Goal: Task Accomplishment & Management: Use online tool/utility

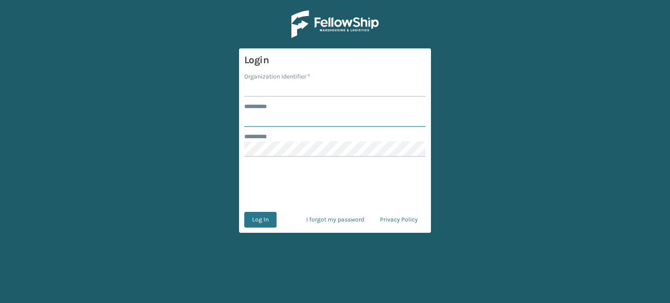
click at [292, 120] on input "******** *" at bounding box center [335, 119] width 182 height 16
type input "*****"
drag, startPoint x: 271, startPoint y: 92, endPoint x: 261, endPoint y: 89, distance: 11.0
click at [261, 89] on input "Organization Identifier *" at bounding box center [335, 89] width 182 height 16
type input "SuperAdminOrganization"
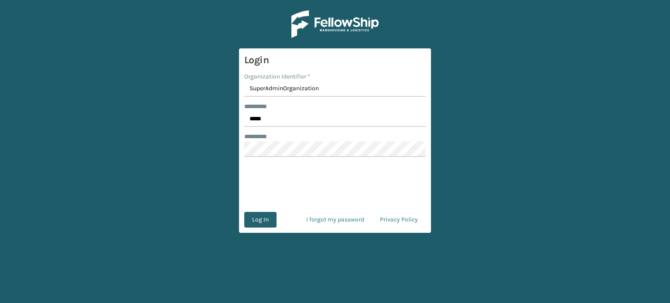
click at [258, 224] on button "Log In" at bounding box center [260, 220] width 32 height 16
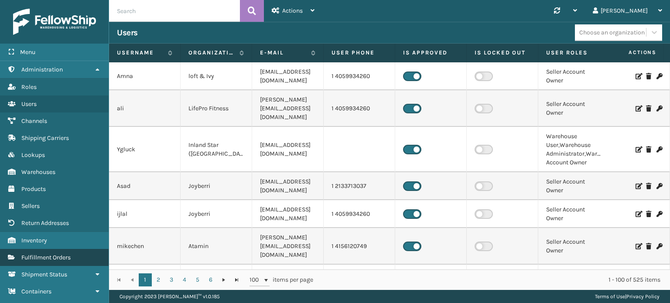
click at [48, 264] on link "Fulfillment Orders" at bounding box center [54, 257] width 109 height 17
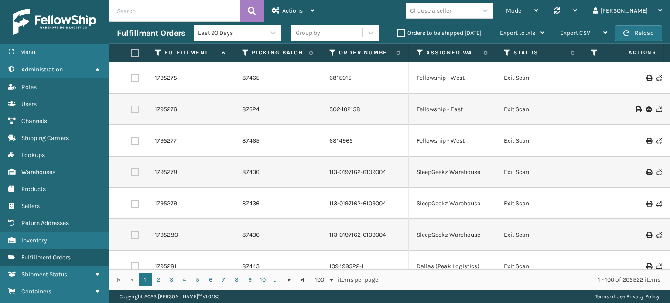
paste input "1985779, 1988380, 1989620, 1989635, 1991960, 1991962, 1991965, 1991967, 1991968…"
type input "1985779, 1988380, 1989620, 1989635, 1991960, 1991962, 1991965, 1991967, 1991968…"
click at [249, 10] on icon at bounding box center [252, 10] width 8 height 13
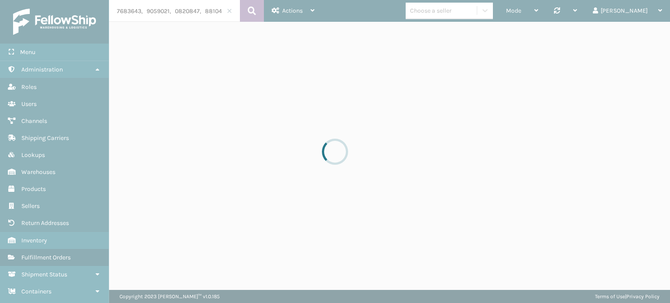
click at [249, 10] on div at bounding box center [335, 151] width 670 height 303
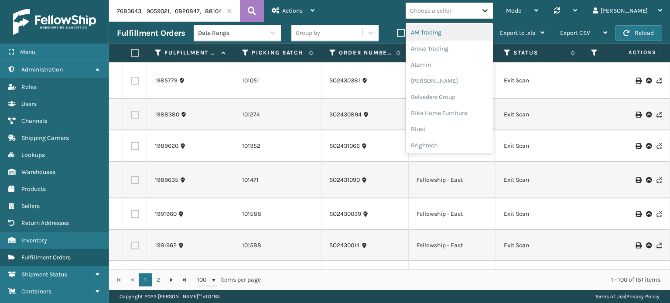
click at [490, 8] on icon at bounding box center [485, 10] width 9 height 9
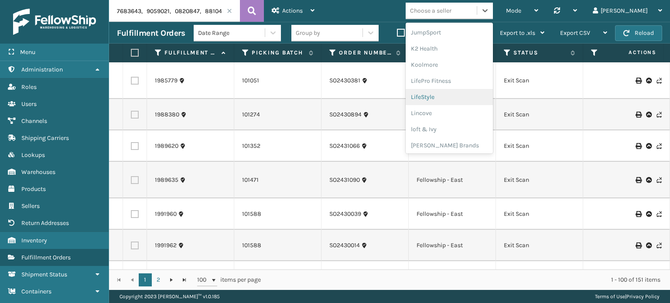
click at [472, 90] on div "LifeStyle" at bounding box center [449, 97] width 87 height 16
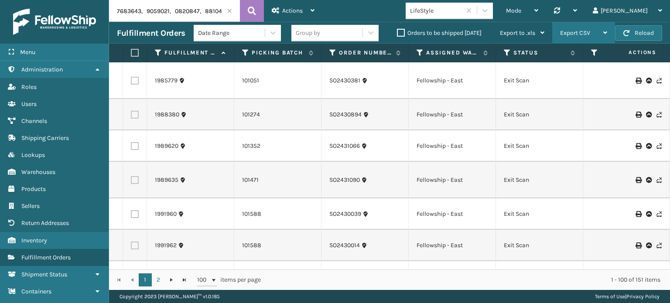
click at [603, 31] on div "Export CSV" at bounding box center [583, 33] width 47 height 22
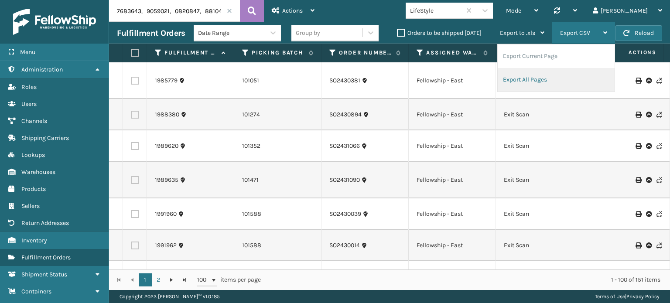
click at [557, 79] on li "Export All Pages" at bounding box center [556, 80] width 117 height 24
